Goal: Find specific page/section: Find specific page/section

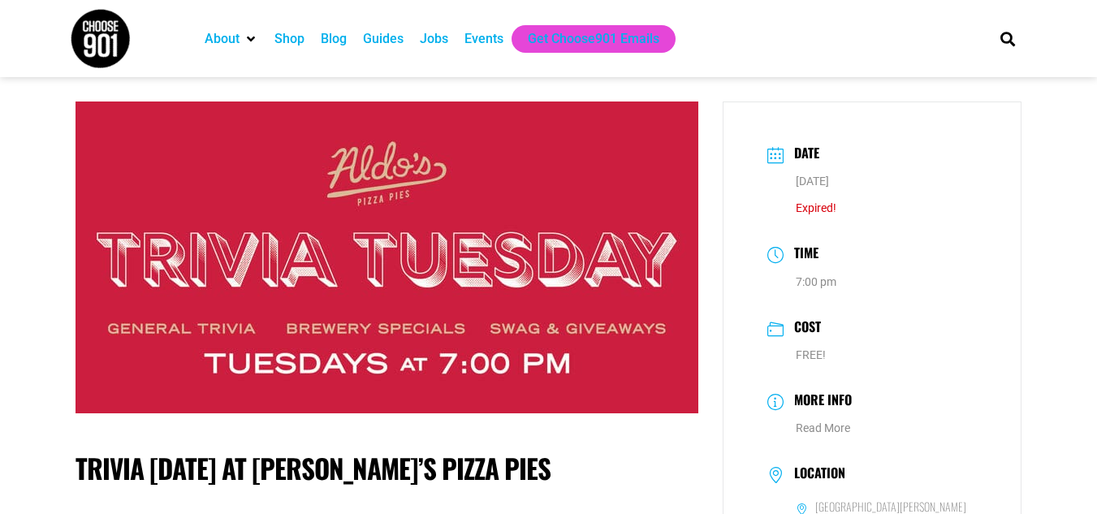
click at [478, 41] on div "Events" at bounding box center [484, 38] width 39 height 19
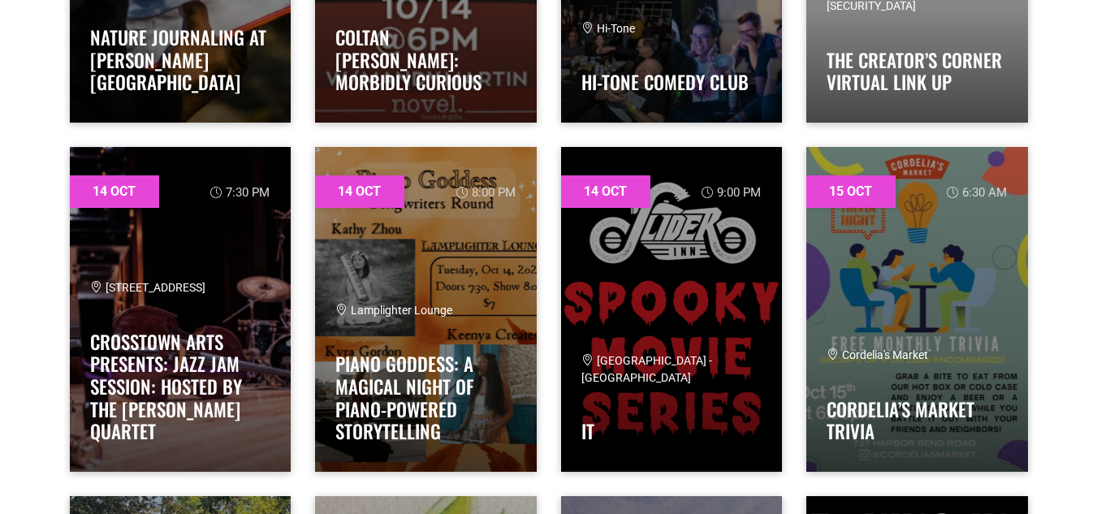
scroll to position [2189, 0]
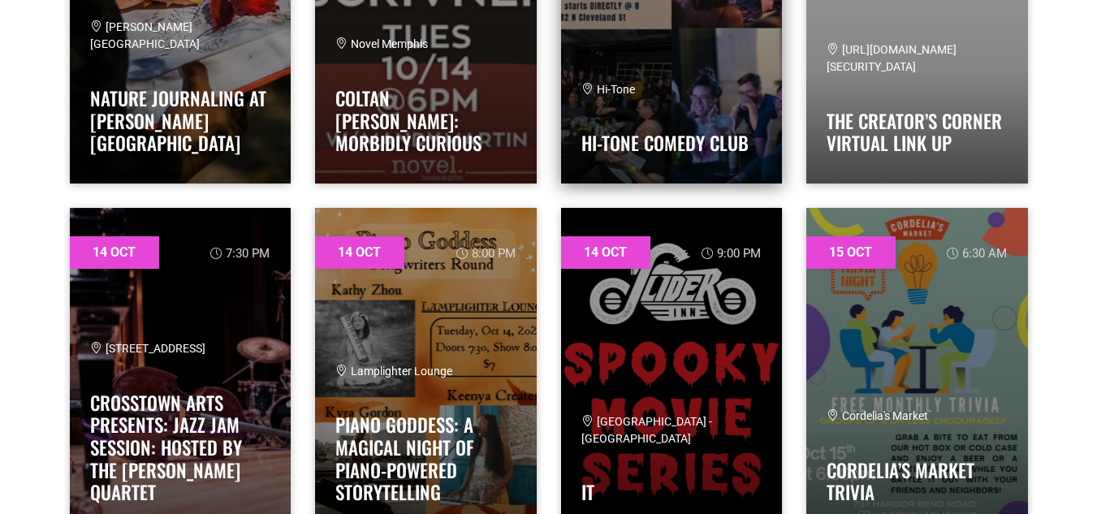
click at [685, 96] on div "Hi-Tone" at bounding box center [672, 89] width 181 height 17
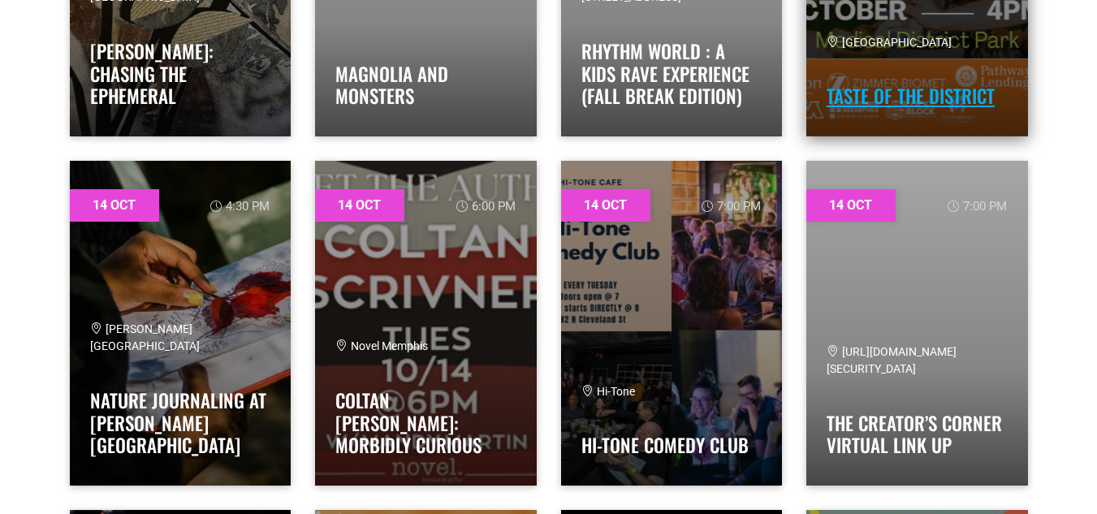
scroll to position [1896, 0]
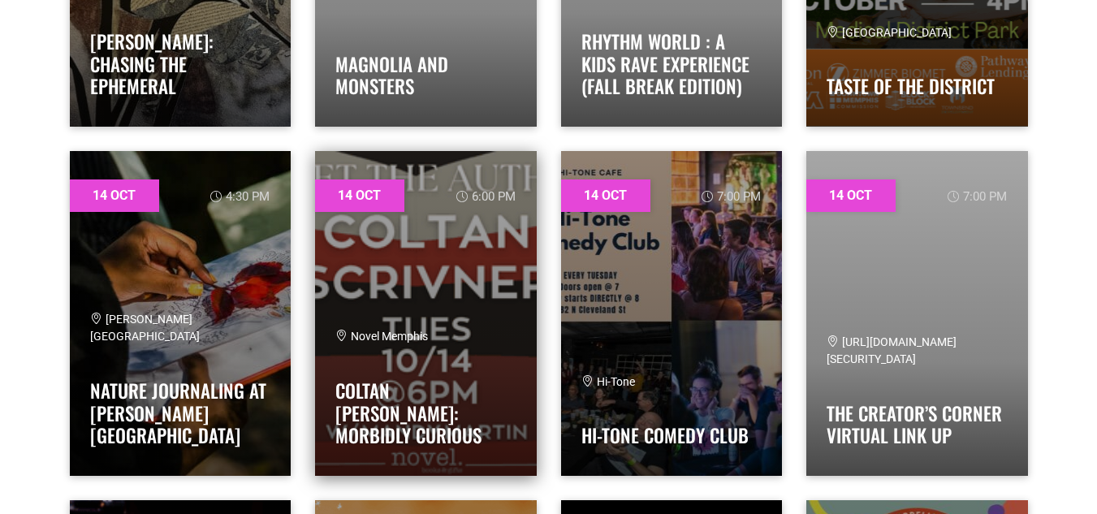
click at [435, 250] on link at bounding box center [426, 313] width 222 height 325
